Goal: Task Accomplishment & Management: Complete application form

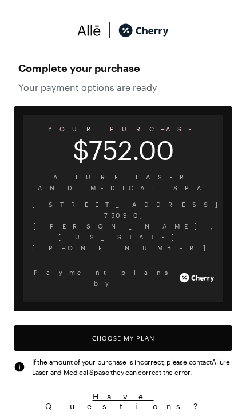
click at [168, 325] on button "Choose My Plan" at bounding box center [123, 338] width 218 height 26
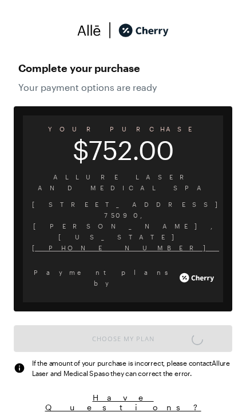
scroll to position [945, 0]
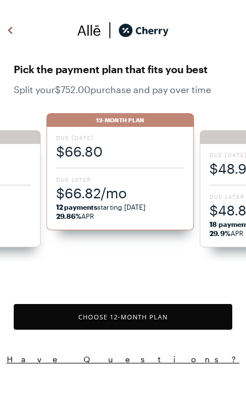
click at [153, 321] on button "Choose 12 -Month Plan" at bounding box center [123, 317] width 218 height 26
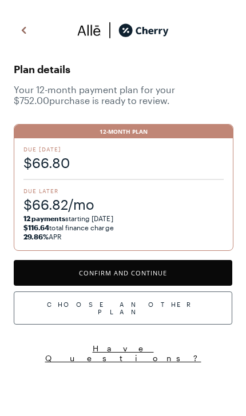
click at [187, 268] on button "Confirm and Continue" at bounding box center [123, 273] width 218 height 26
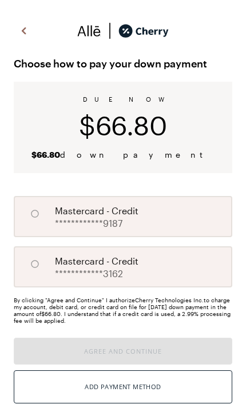
click at [165, 392] on button "Add Payment Method" at bounding box center [123, 387] width 218 height 33
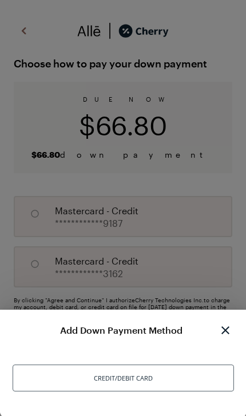
click at [170, 377] on div "Credit/Debit Card" at bounding box center [123, 378] width 221 height 27
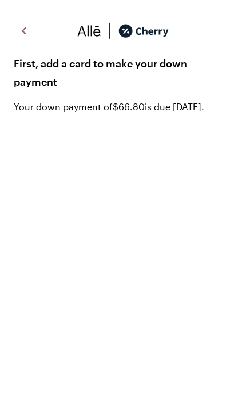
click at [27, 31] on img at bounding box center [24, 30] width 14 height 17
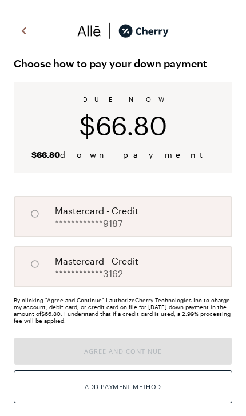
click at [174, 266] on div "**********" at bounding box center [123, 266] width 218 height 41
radio input "true"
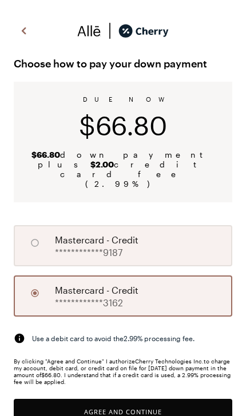
click at [164, 399] on button "Agree and Continue" at bounding box center [123, 412] width 218 height 26
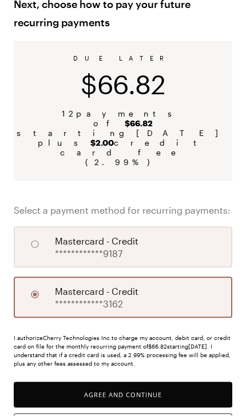
scroll to position [59, 0]
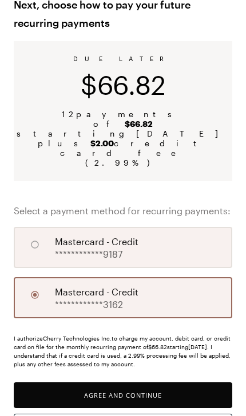
click at [182, 383] on button "Agree and Continue" at bounding box center [123, 396] width 218 height 26
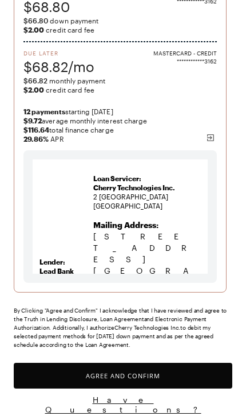
scroll to position [147, 0]
click at [174, 373] on button "Agree and Confirm" at bounding box center [123, 376] width 218 height 26
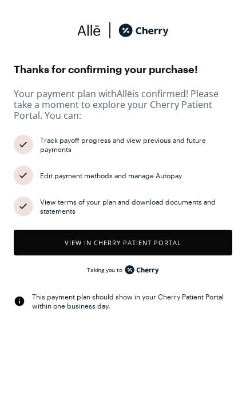
click at [201, 244] on button "View in Cherry patient portal" at bounding box center [123, 243] width 218 height 26
